Goal: Check status: Check status

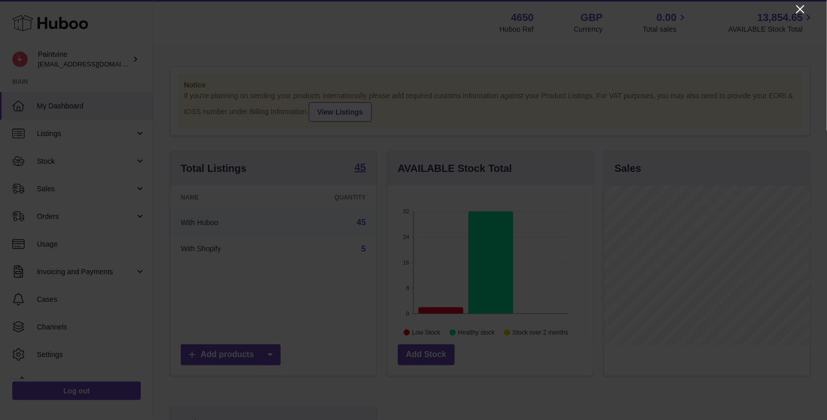
scroll to position [159, 206]
click at [800, 12] on icon "Close" at bounding box center [800, 9] width 12 height 12
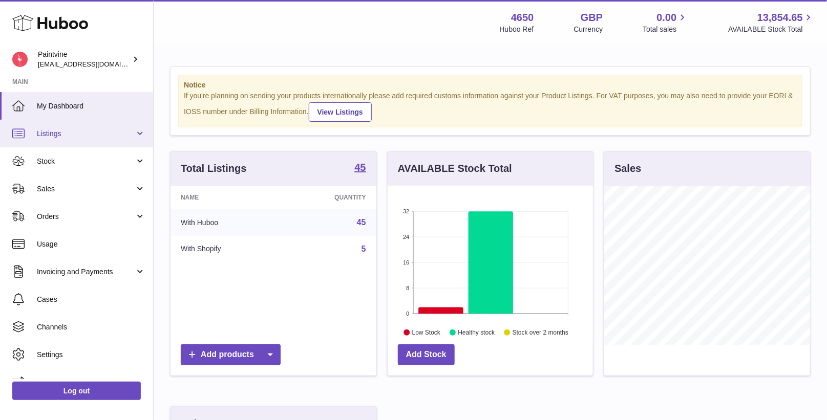
click at [66, 141] on link "Listings" at bounding box center [76, 134] width 153 height 28
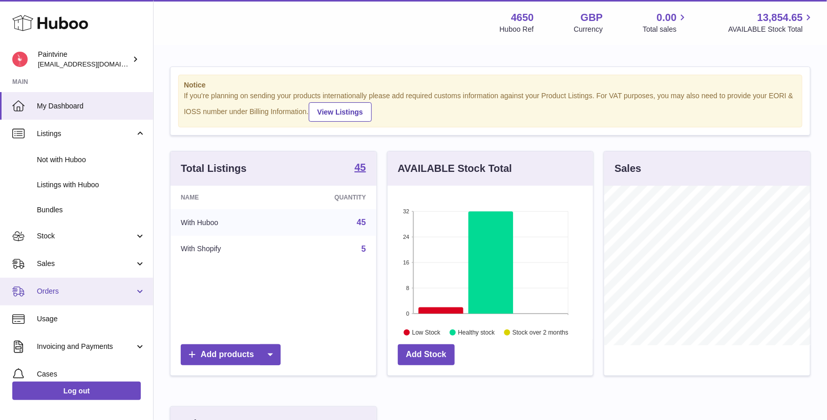
click at [72, 289] on span "Orders" at bounding box center [86, 292] width 98 height 10
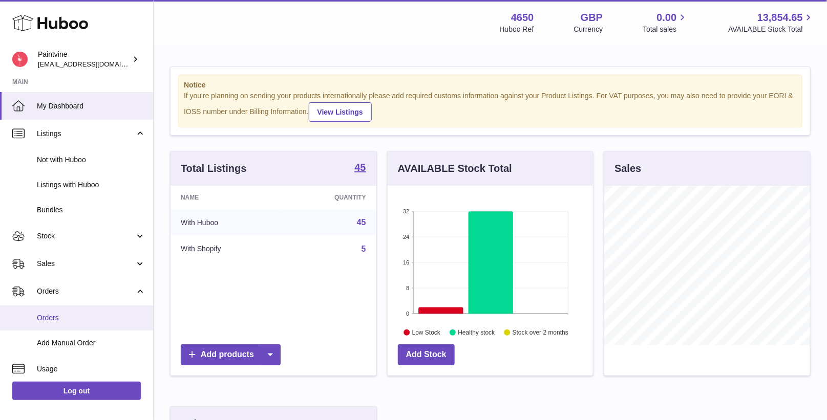
click at [74, 327] on link "Orders" at bounding box center [76, 318] width 153 height 25
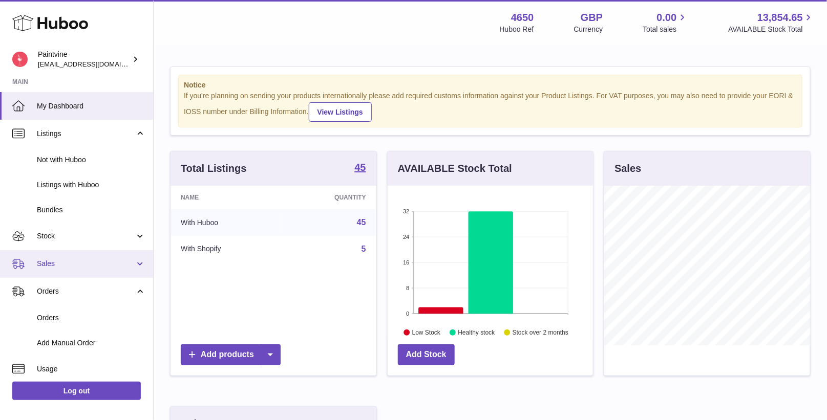
click at [79, 261] on span "Sales" at bounding box center [86, 264] width 98 height 10
click at [60, 274] on link "Sales" at bounding box center [76, 264] width 153 height 28
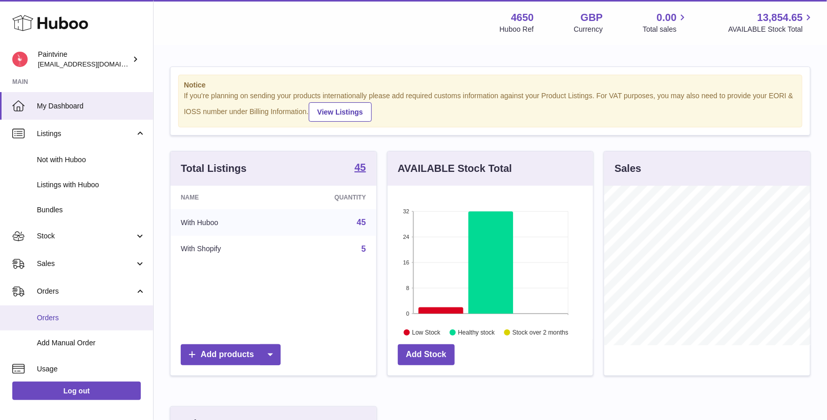
click at [63, 306] on link "Orders" at bounding box center [76, 318] width 153 height 25
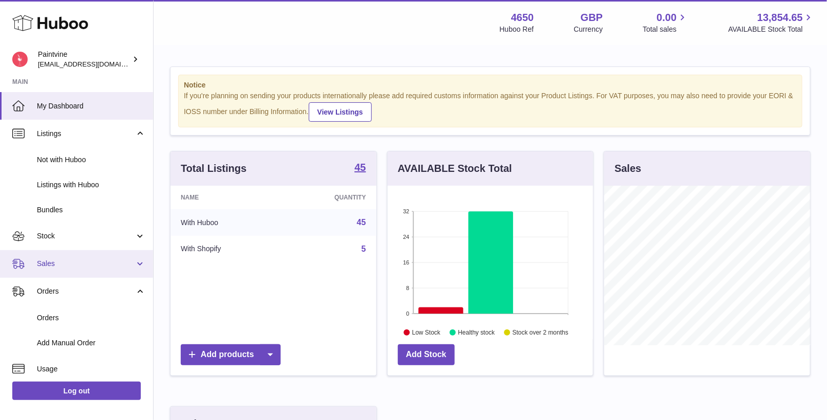
click at [77, 262] on span "Sales" at bounding box center [86, 264] width 98 height 10
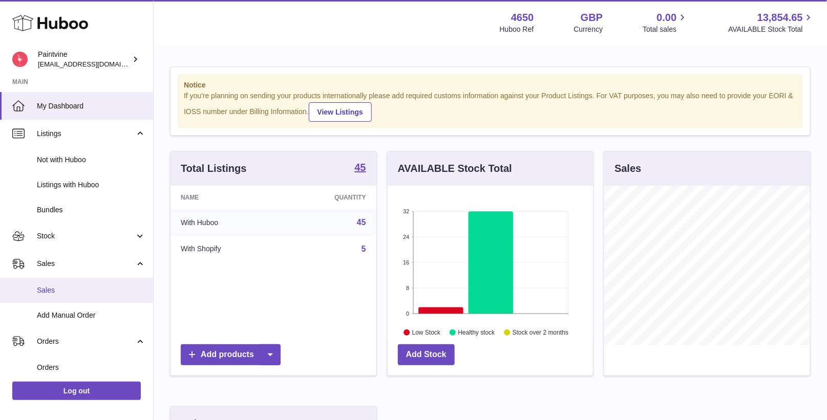
click at [73, 287] on span "Sales" at bounding box center [91, 291] width 109 height 10
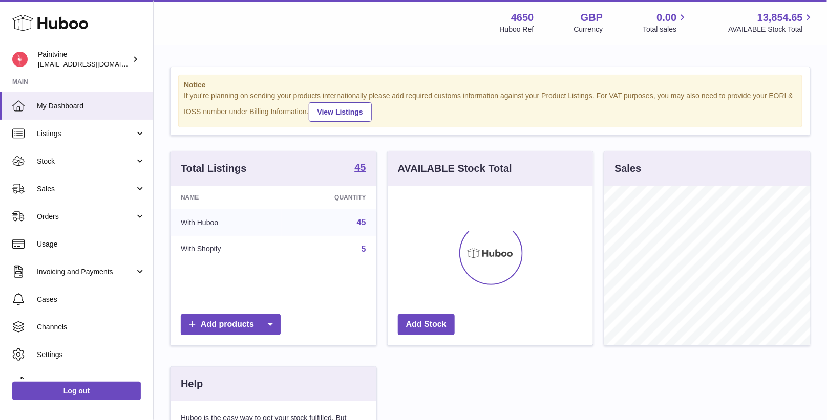
scroll to position [159, 206]
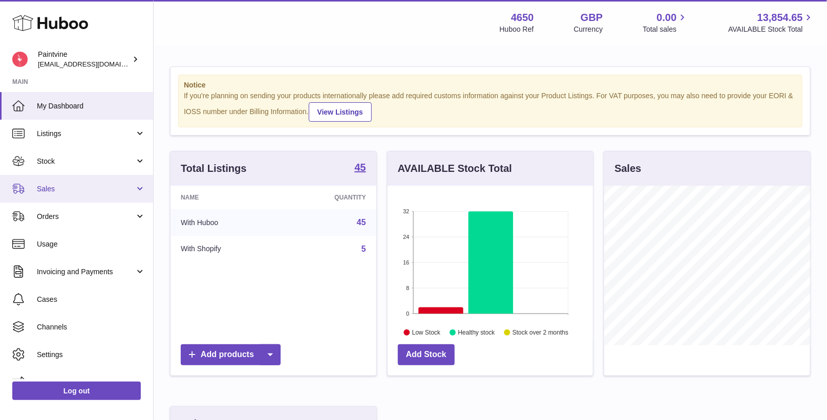
click at [50, 190] on span "Sales" at bounding box center [86, 189] width 98 height 10
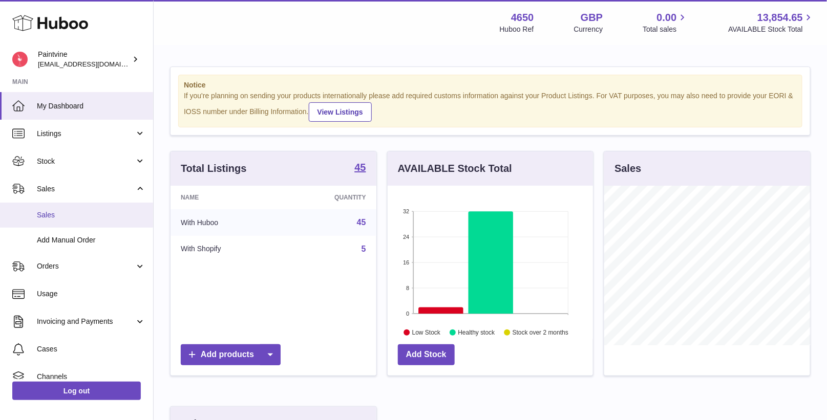
click at [61, 210] on span "Sales" at bounding box center [91, 215] width 109 height 10
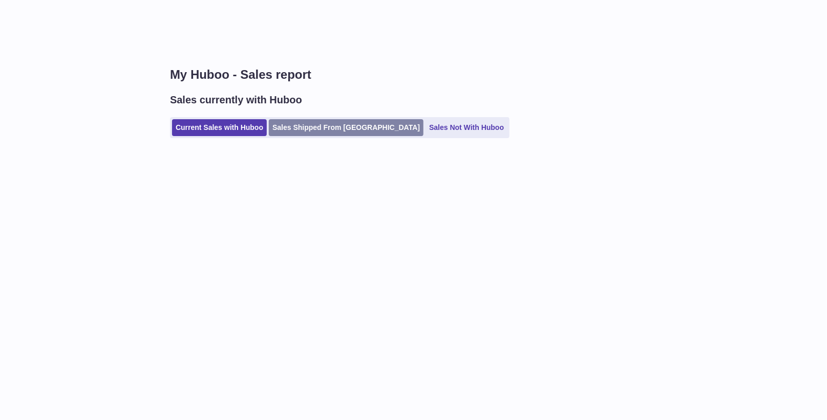
click at [325, 122] on link "Sales Shipped From [GEOGRAPHIC_DATA]" at bounding box center [346, 127] width 155 height 17
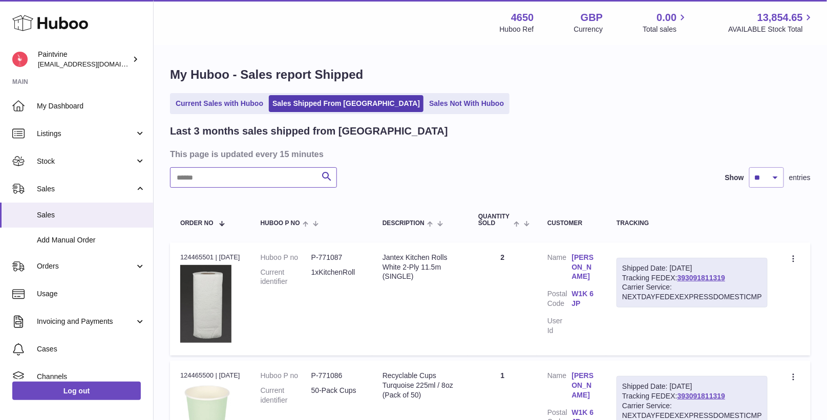
click at [254, 183] on input "text" at bounding box center [253, 177] width 167 height 20
click at [690, 276] on link "393091811319" at bounding box center [701, 278] width 48 height 8
click at [246, 178] on input "***" at bounding box center [253, 177] width 167 height 20
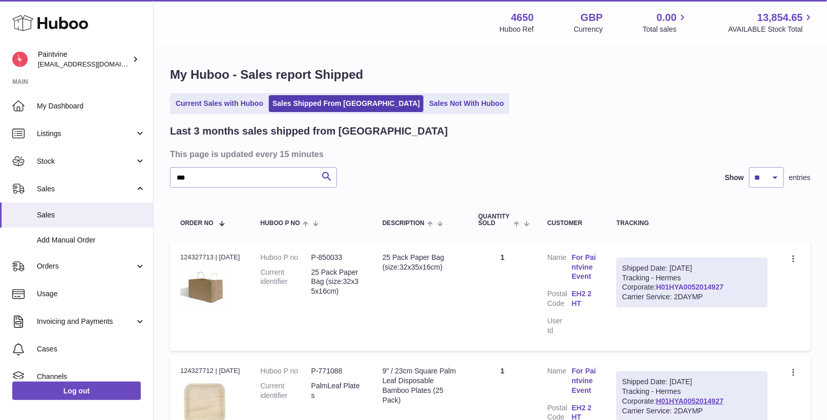
click at [662, 286] on link "H01HYA0052014927" at bounding box center [690, 287] width 68 height 8
click at [216, 184] on input "***" at bounding box center [253, 177] width 167 height 20
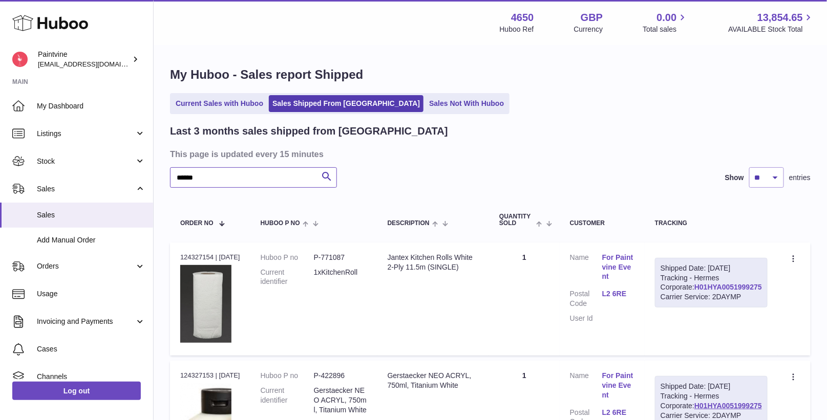
type input "******"
click at [720, 291] on link "H01HYA0051999275" at bounding box center [728, 287] width 68 height 8
